Goal: Task Accomplishment & Management: Manage account settings

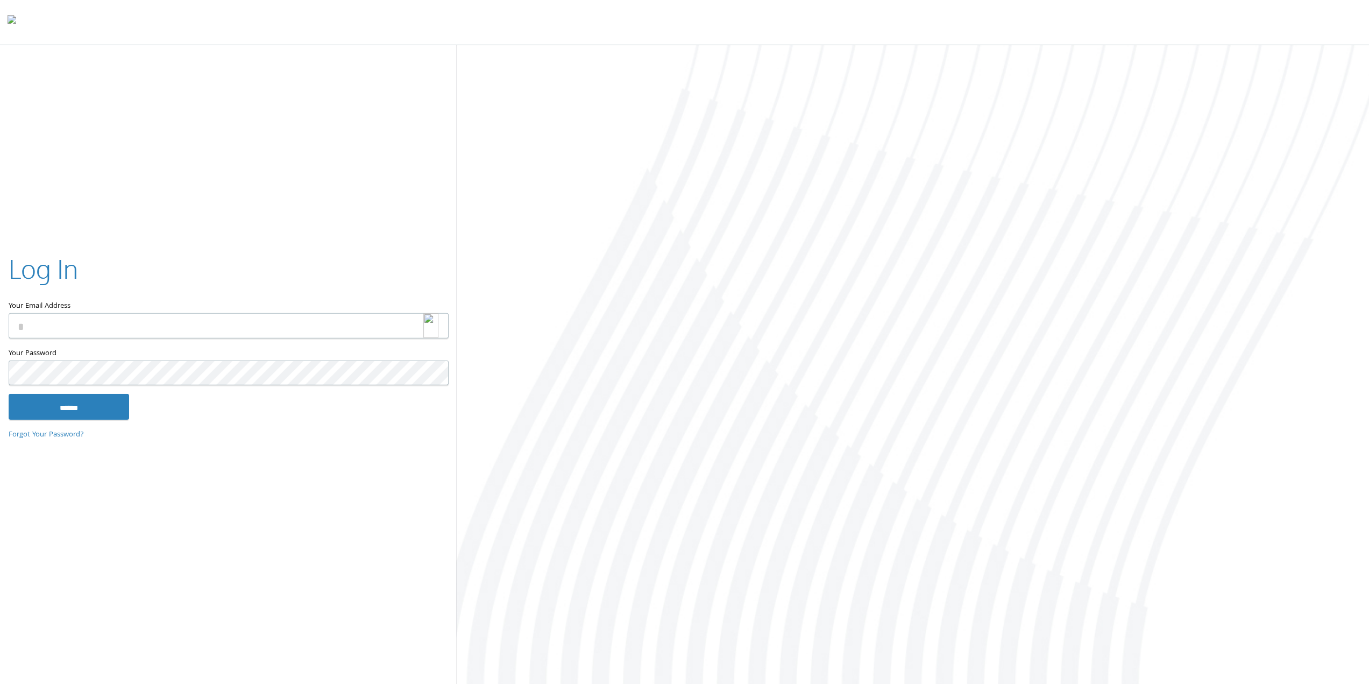
click at [425, 321] on img at bounding box center [430, 325] width 15 height 25
type input "**********"
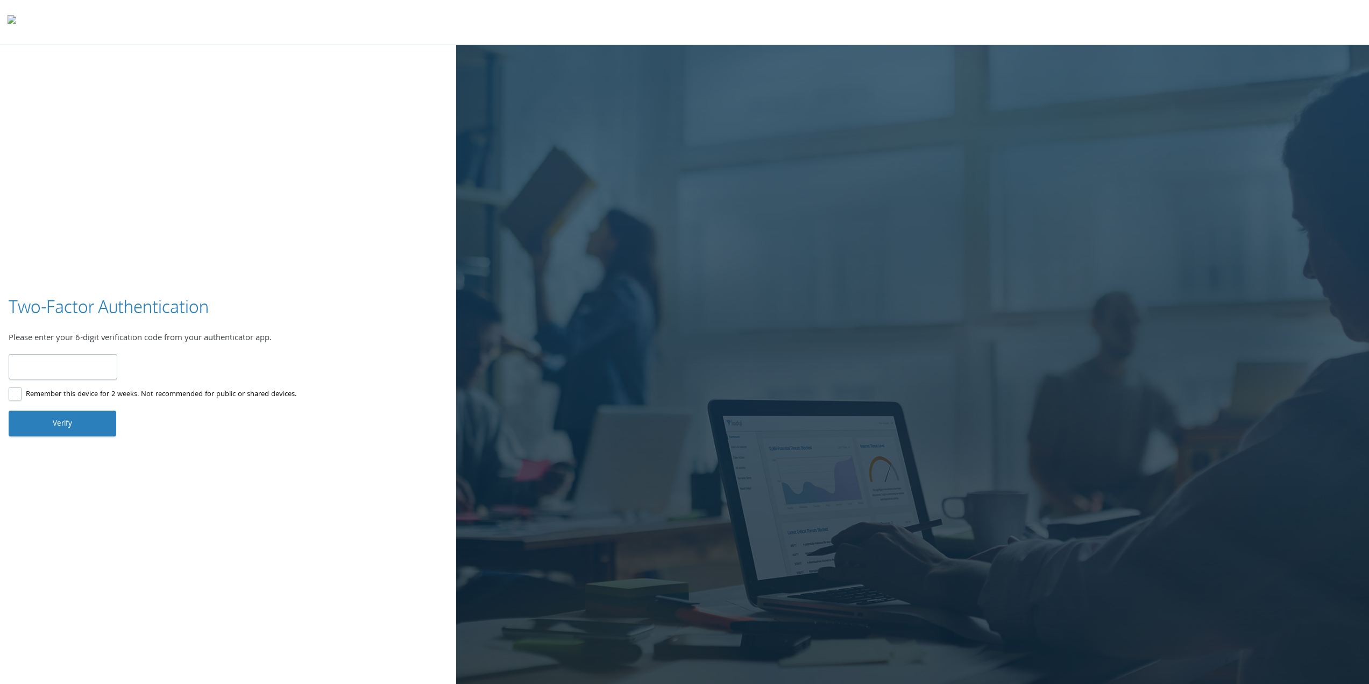
click at [42, 365] on input "number" at bounding box center [63, 366] width 109 height 25
type input "******"
